Goal: Transaction & Acquisition: Purchase product/service

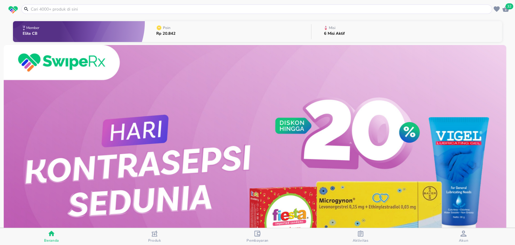
click at [131, 8] on input "text" at bounding box center [260, 9] width 460 height 6
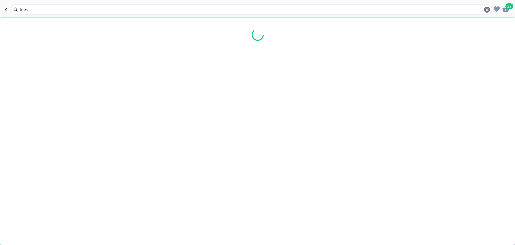
type input "kursi"
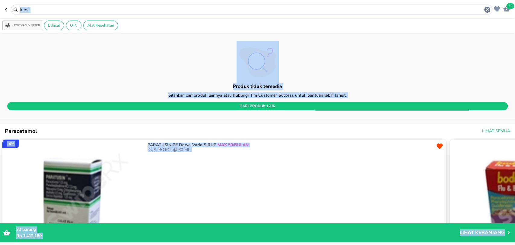
click at [99, 5] on div "kursi" at bounding box center [252, 10] width 482 height 10
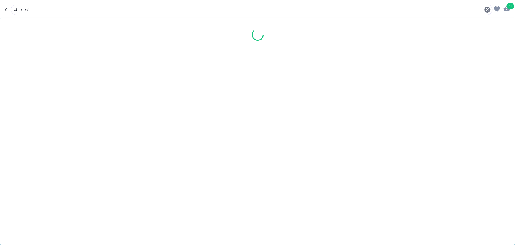
click at [99, 7] on input "kursi" at bounding box center [252, 10] width 464 height 6
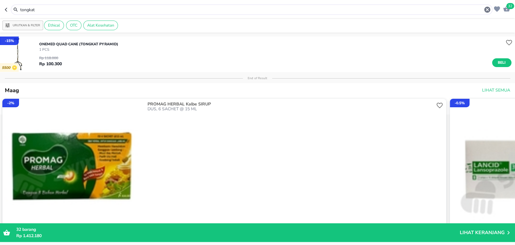
click at [61, 14] on div "tongkat" at bounding box center [252, 10] width 482 height 10
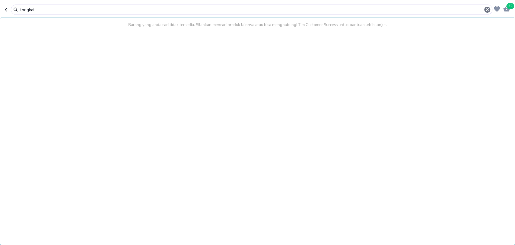
drag, startPoint x: 58, startPoint y: 9, endPoint x: 0, endPoint y: -17, distance: 63.3
click at [0, 0] on html "Halo Mclinica Testing, selamat datang! 32 tongkat Barang yang anda cari tidak t…" at bounding box center [257, 0] width 515 height 0
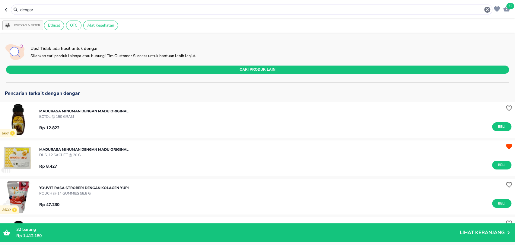
drag, startPoint x: 39, startPoint y: 9, endPoint x: 0, endPoint y: -18, distance: 47.5
click at [0, 0] on html "Halo Mclinica Testing, selamat datang! 32 dengar Urutkan & Filter Ethical OTC A…" at bounding box center [257, 0] width 515 height 0
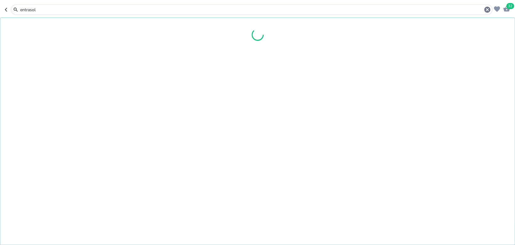
type input "entrasol"
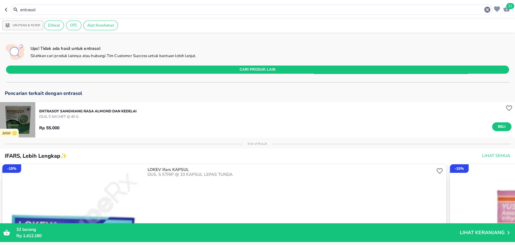
click at [21, 117] on img "button" at bounding box center [17, 119] width 35 height 35
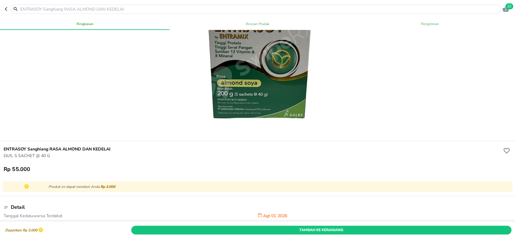
scroll to position [52, 0]
click at [3, 10] on header "32" at bounding box center [257, 9] width 515 height 18
click at [5, 11] on icon "button" at bounding box center [7, 9] width 5 height 5
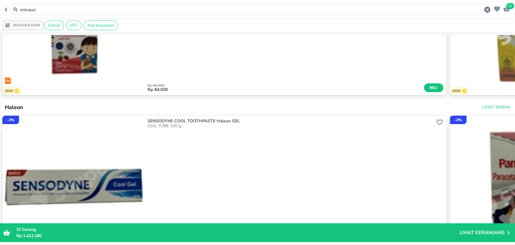
scroll to position [1193, 0]
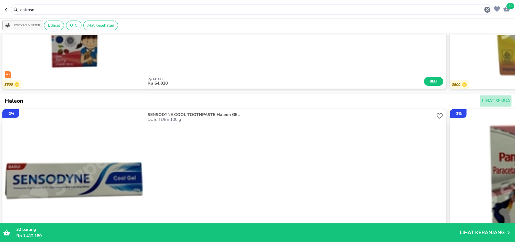
click at [483, 105] on span "Lihat Semua" at bounding box center [496, 101] width 28 height 8
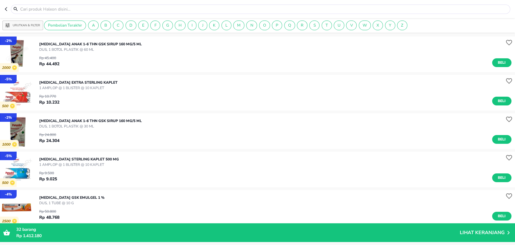
click at [6, 10] on icon "button" at bounding box center [7, 9] width 5 height 5
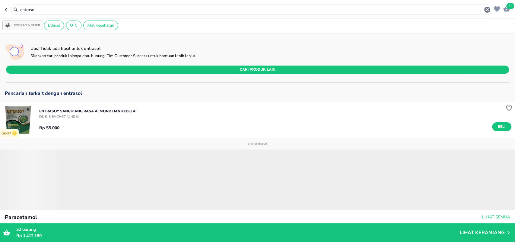
drag, startPoint x: 55, startPoint y: 10, endPoint x: 0, endPoint y: 4, distance: 55.5
click at [0, 4] on header "32 entrasol" at bounding box center [257, 9] width 515 height 18
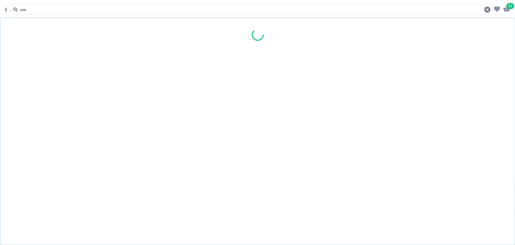
type input "n"
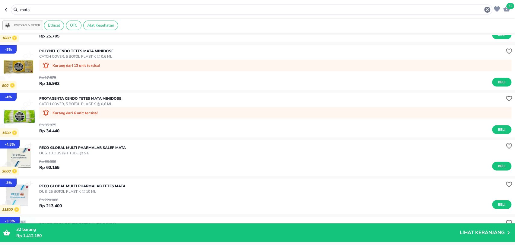
scroll to position [2339, 0]
drag, startPoint x: 42, startPoint y: 11, endPoint x: 0, endPoint y: -1, distance: 44.0
click at [0, 0] on html "Halo Mclinica Testing, selamat datang! 32 mata Urutkan & Filter Ethical OTC Ala…" at bounding box center [257, 0] width 515 height 0
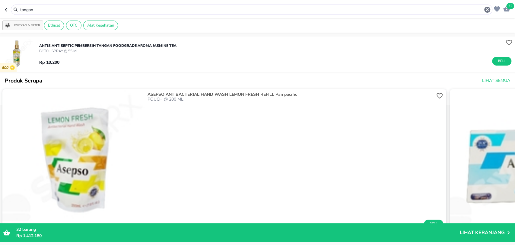
drag, startPoint x: 41, startPoint y: 7, endPoint x: 0, endPoint y: -10, distance: 44.5
click at [0, 0] on html "Halo Mclinica Testing, selamat datang! 32 tangan Urutkan & Filter Ethical OTC A…" at bounding box center [257, 0] width 515 height 0
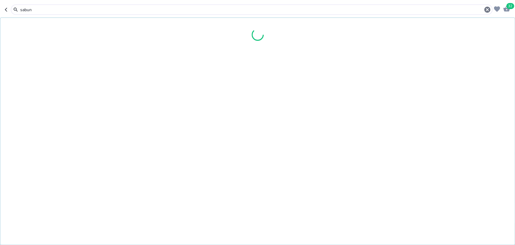
type input "sabun"
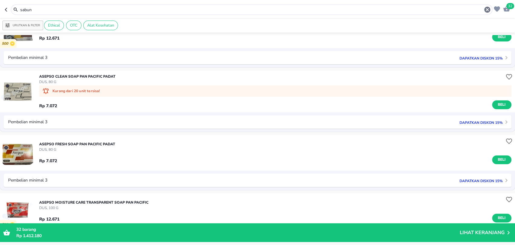
scroll to position [505, 0]
